Goal: Task Accomplishment & Management: Complete application form

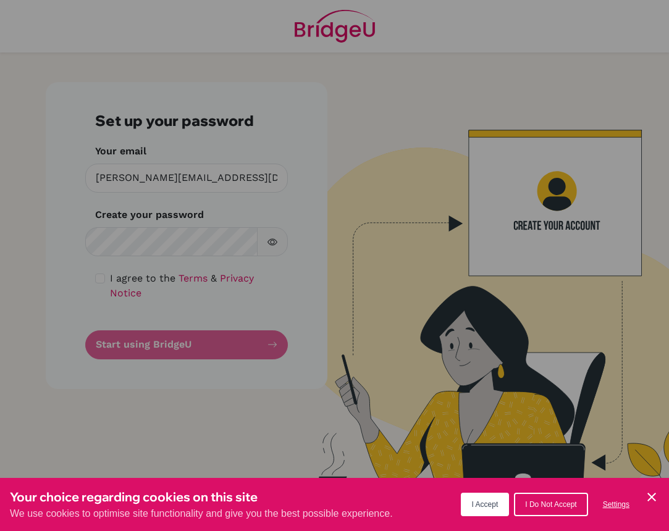
click at [469, 519] on div "Your choice regarding cookies on this site We use cookies to optimise site func…" at bounding box center [334, 504] width 669 height 53
click at [469, 515] on button "I Accept" at bounding box center [485, 504] width 49 height 23
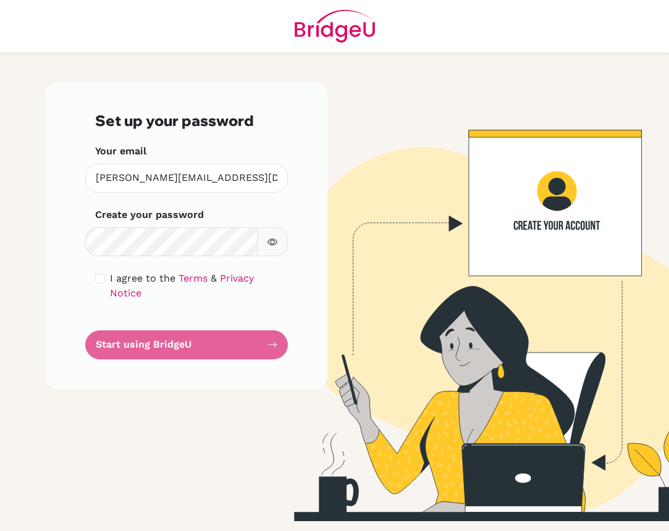
click at [100, 276] on input "checkbox" at bounding box center [100, 279] width 10 height 10
checkbox input "true"
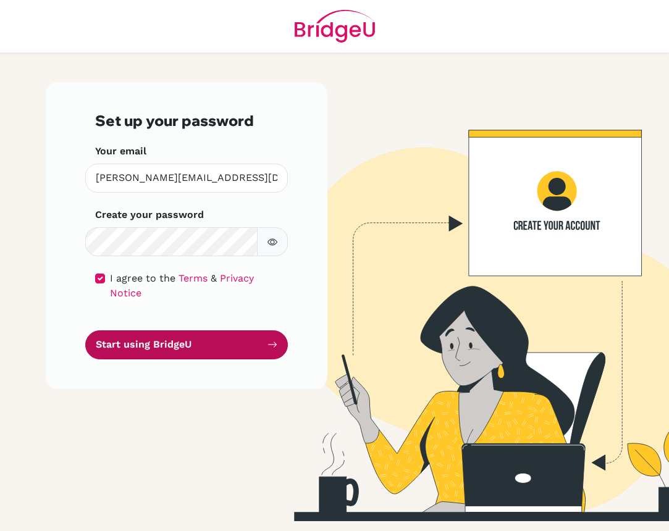
click at [129, 340] on button "Start using BridgeU" at bounding box center [186, 344] width 203 height 29
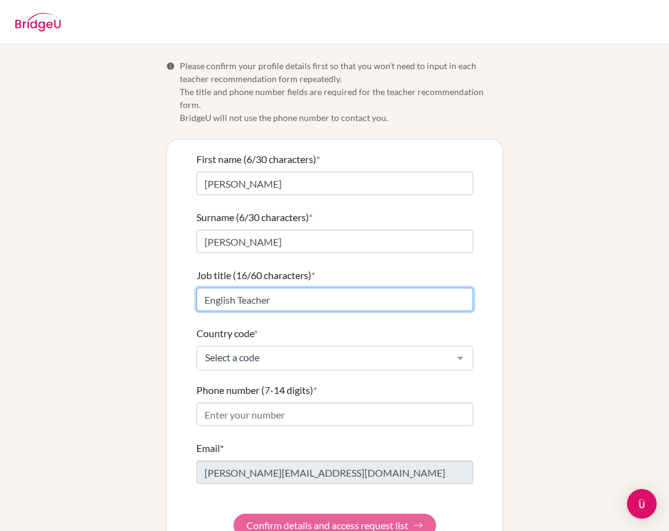
type input "English Teacher"
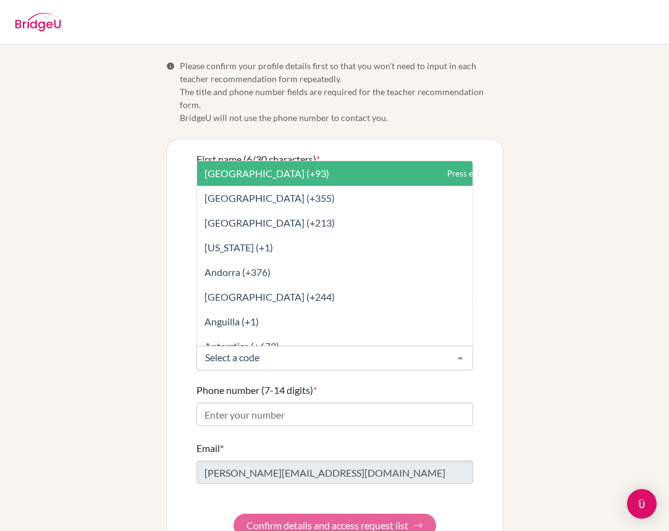
click at [277, 353] on div at bounding box center [334, 358] width 277 height 25
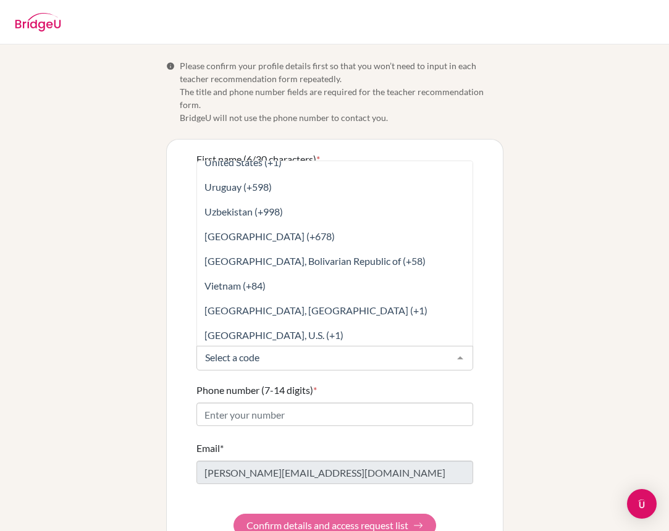
scroll to position [5602, 0]
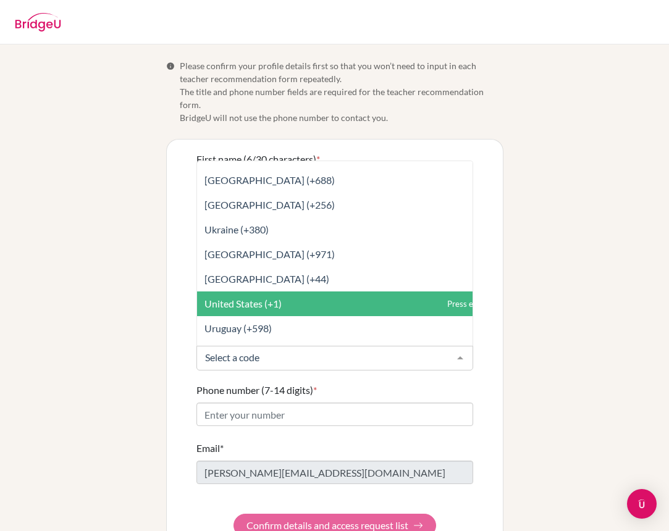
click at [266, 298] on span "United States (+1)" at bounding box center [242, 304] width 77 height 12
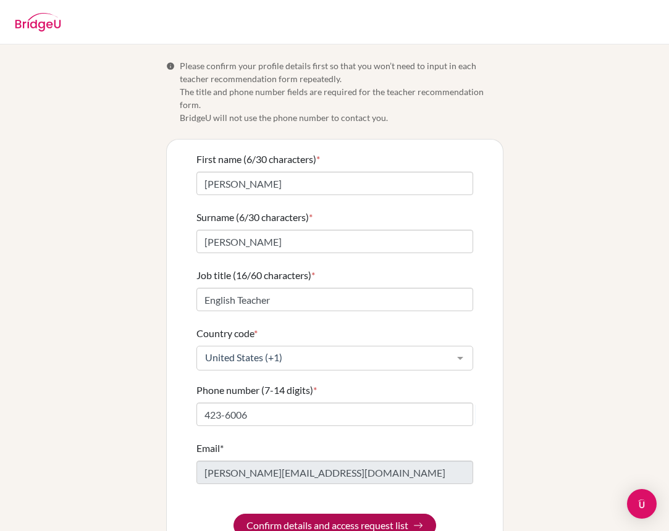
click at [288, 514] on button "Confirm details and access request list" at bounding box center [335, 525] width 203 height 23
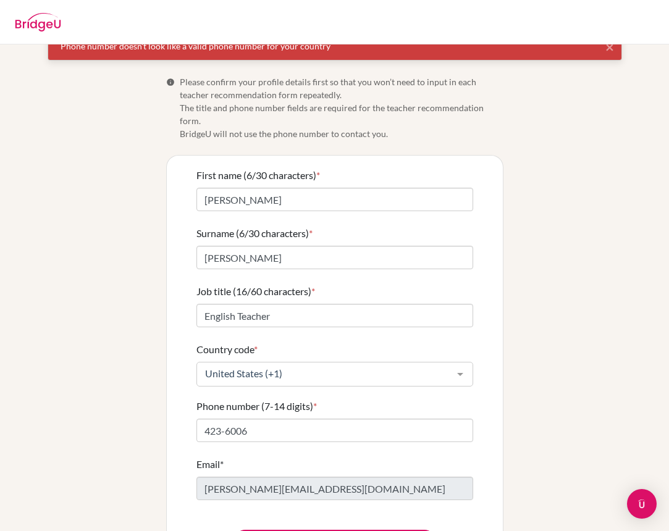
scroll to position [39, 0]
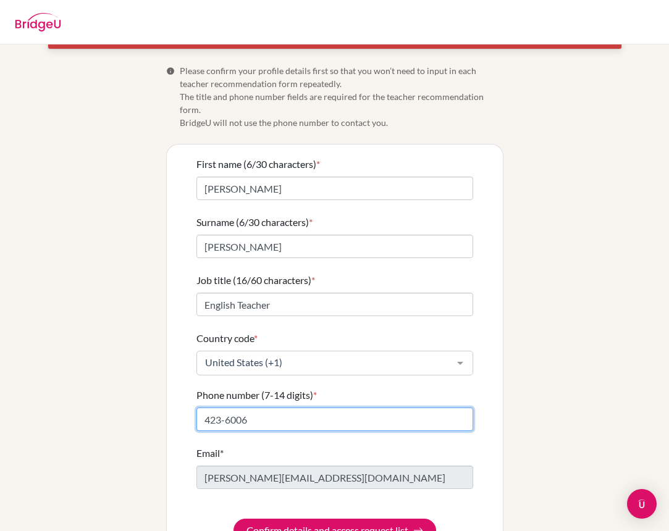
click at [200, 411] on input "423-6006" at bounding box center [334, 419] width 277 height 23
type input "956-423-6006"
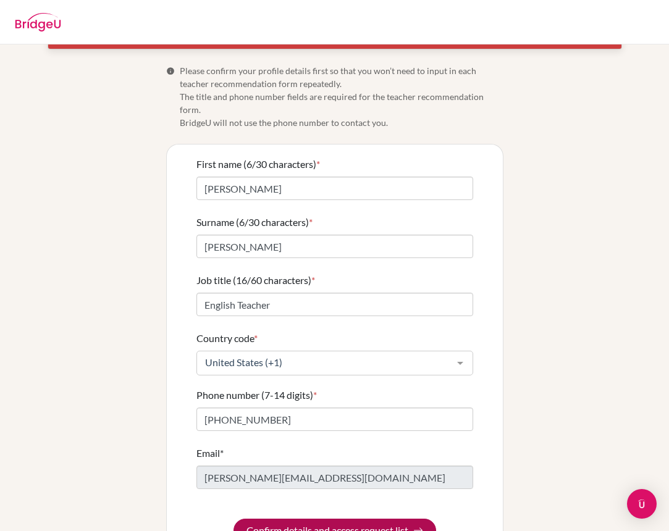
click at [269, 523] on button "Confirm details and access request list" at bounding box center [335, 530] width 203 height 23
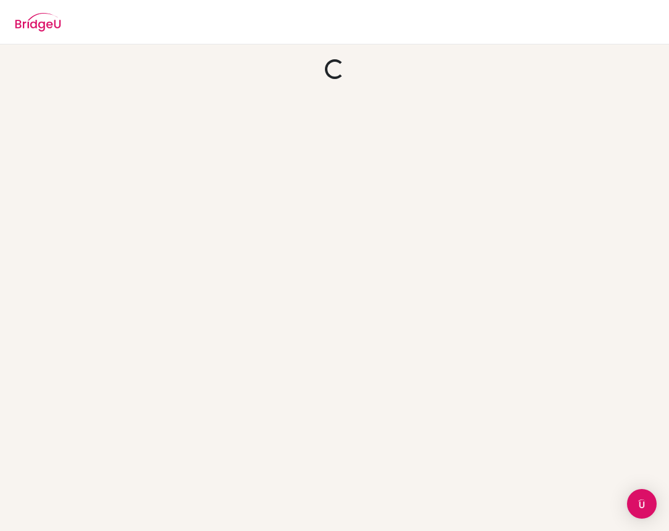
scroll to position [0, 0]
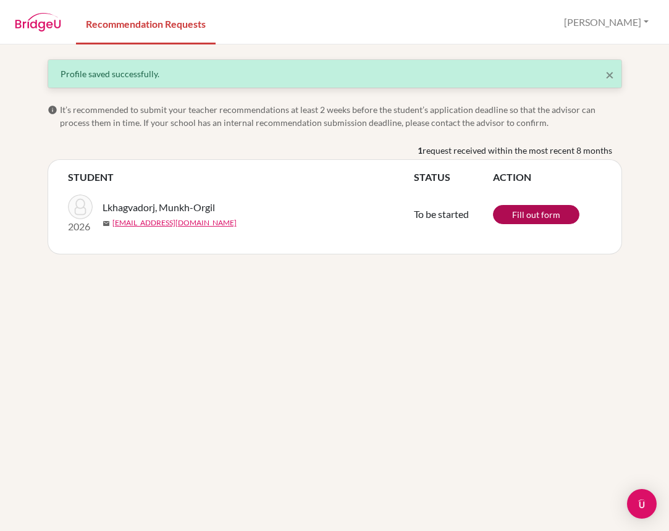
click at [539, 214] on link "Fill out form" at bounding box center [536, 214] width 86 height 19
